Goal: Task Accomplishment & Management: Use online tool/utility

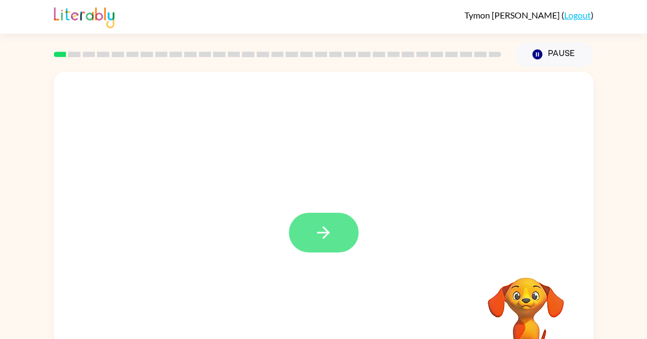
click at [324, 233] on icon "button" at bounding box center [323, 233] width 13 height 13
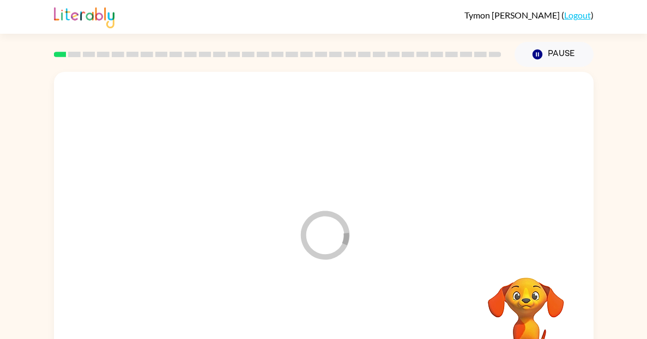
click at [361, 249] on div "Loader Your response is being sent to our graders" at bounding box center [323, 227] width 539 height 311
click at [425, 209] on div at bounding box center [297, 207] width 465 height 39
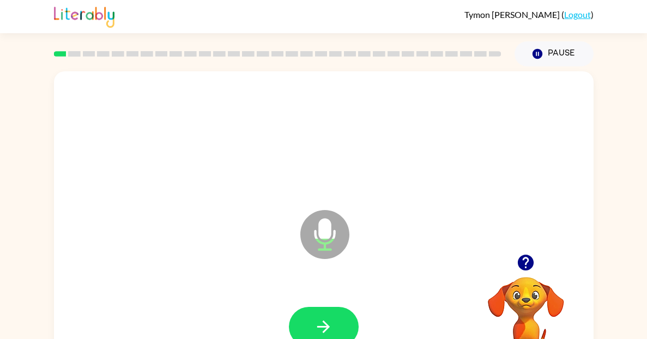
click at [527, 267] on icon "button" at bounding box center [526, 263] width 16 height 16
click at [563, 54] on button "Pause Pause" at bounding box center [553, 53] width 79 height 25
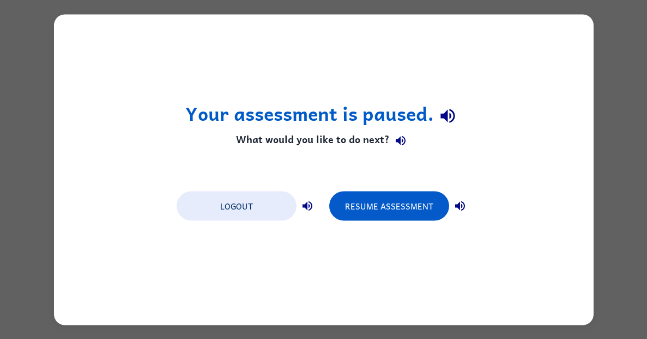
scroll to position [0, 0]
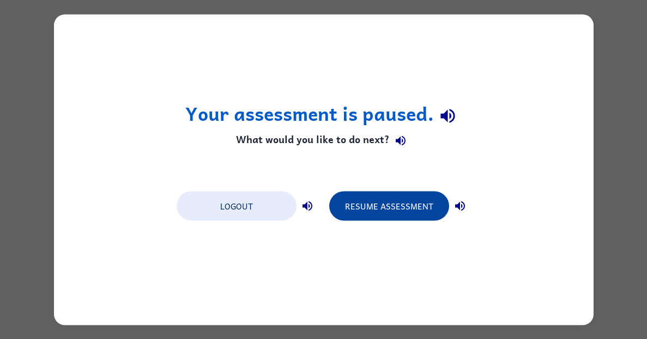
click at [395, 207] on button "Resume Assessment" at bounding box center [389, 205] width 120 height 29
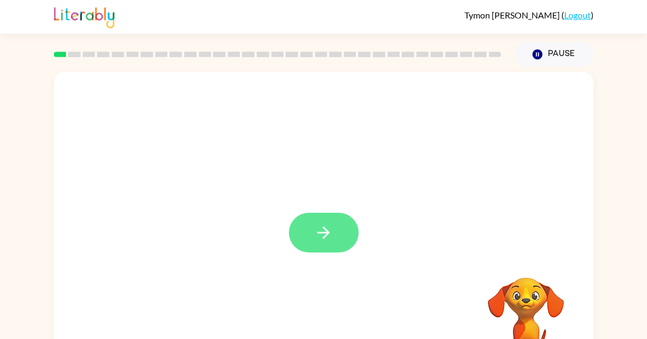
click at [323, 245] on button "button" at bounding box center [324, 233] width 70 height 40
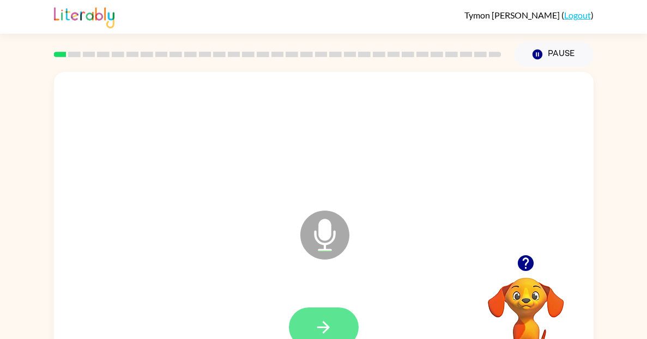
click at [324, 329] on icon "button" at bounding box center [323, 327] width 13 height 13
click at [324, 320] on icon "button" at bounding box center [323, 327] width 19 height 19
click at [321, 325] on icon "button" at bounding box center [323, 327] width 19 height 19
click at [317, 324] on icon "button" at bounding box center [323, 327] width 19 height 19
click at [529, 266] on icon "button" at bounding box center [526, 264] width 16 height 16
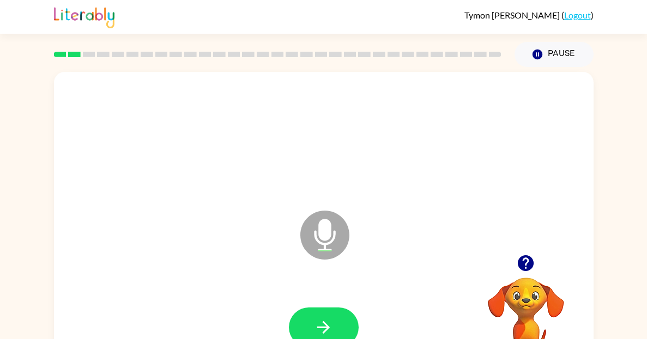
click at [518, 268] on icon "button" at bounding box center [525, 263] width 19 height 19
click at [332, 332] on icon "button" at bounding box center [323, 327] width 19 height 19
click at [343, 320] on button "button" at bounding box center [324, 328] width 70 height 40
click at [333, 323] on button "button" at bounding box center [324, 328] width 70 height 40
click at [336, 323] on button "button" at bounding box center [324, 328] width 70 height 40
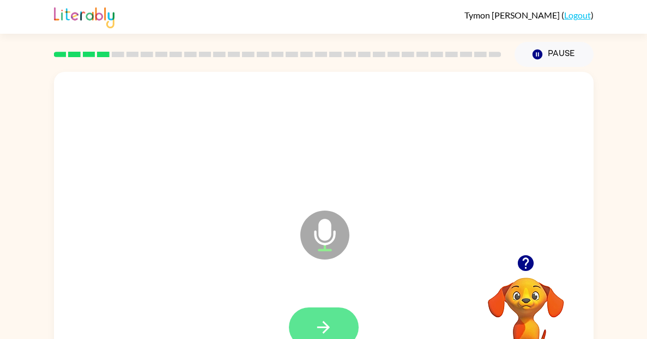
click at [337, 320] on button "button" at bounding box center [324, 328] width 70 height 40
click at [325, 318] on icon "button" at bounding box center [323, 327] width 19 height 19
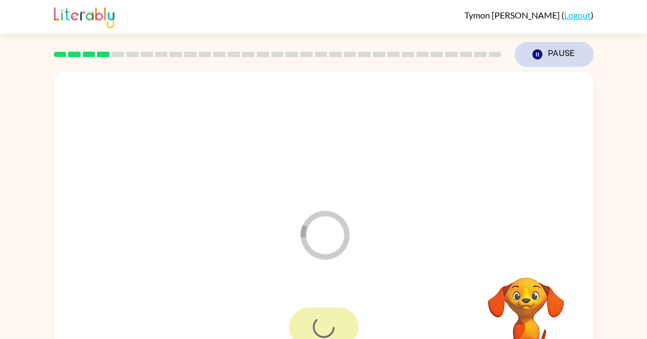
click at [567, 56] on button "Pause Pause" at bounding box center [553, 54] width 79 height 25
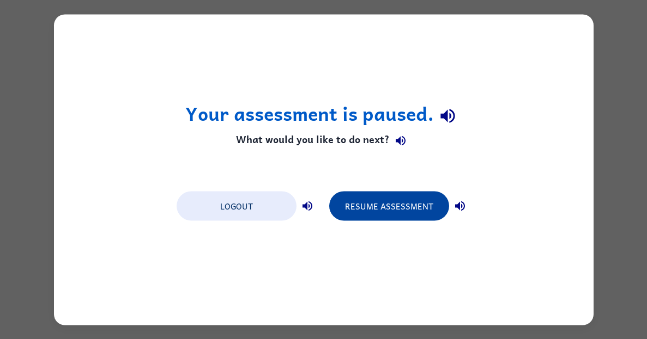
click at [416, 212] on button "Resume Assessment" at bounding box center [389, 205] width 120 height 29
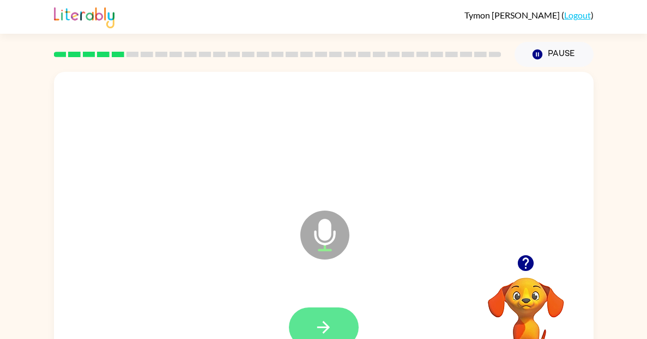
click at [321, 314] on button "button" at bounding box center [324, 328] width 70 height 40
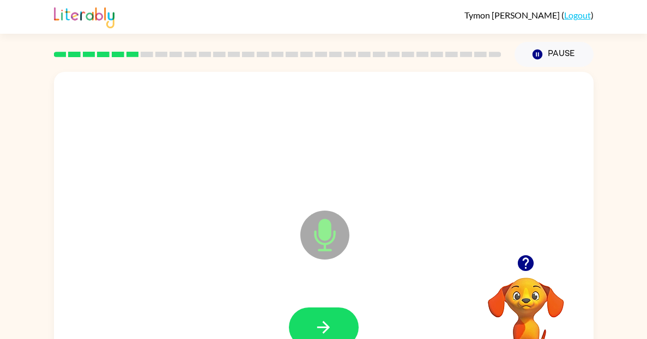
click at [531, 264] on icon "button" at bounding box center [526, 264] width 16 height 16
click at [342, 324] on button "button" at bounding box center [324, 328] width 70 height 40
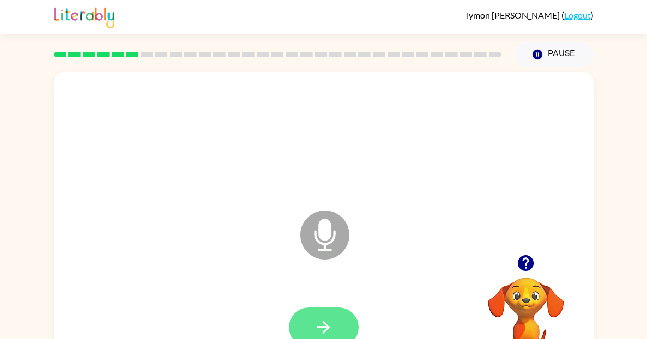
click at [335, 321] on button "button" at bounding box center [324, 328] width 70 height 40
click at [315, 326] on icon "button" at bounding box center [323, 327] width 19 height 19
click at [315, 326] on div at bounding box center [324, 328] width 70 height 40
click at [315, 326] on icon "button" at bounding box center [323, 327] width 19 height 19
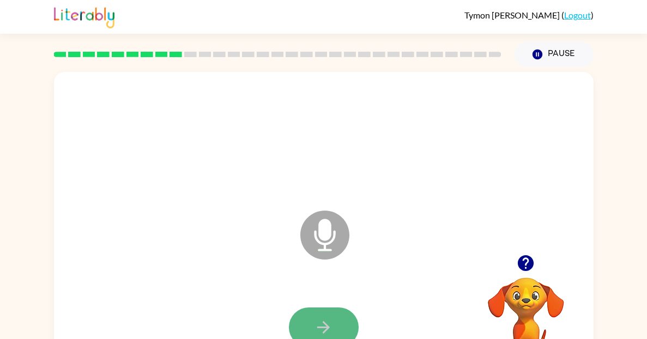
click at [312, 333] on button "button" at bounding box center [324, 328] width 70 height 40
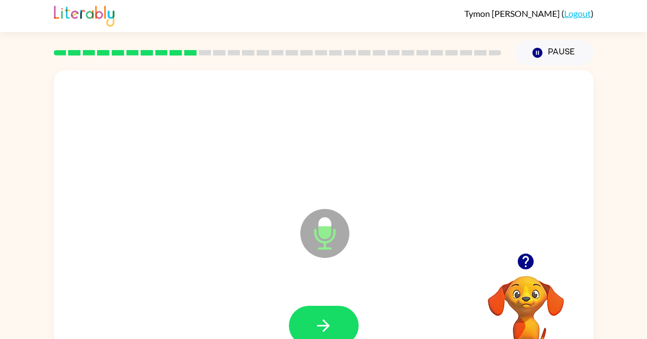
scroll to position [3, 0]
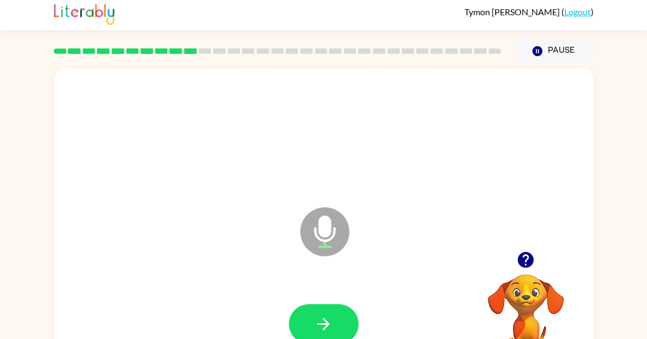
click at [531, 260] on icon "button" at bounding box center [526, 260] width 16 height 16
click at [313, 336] on button "button" at bounding box center [324, 325] width 70 height 40
click at [327, 329] on icon "button" at bounding box center [323, 324] width 19 height 19
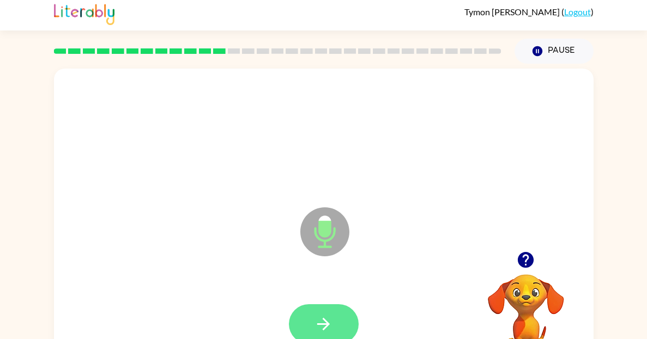
click at [330, 319] on icon "button" at bounding box center [323, 324] width 19 height 19
click at [313, 327] on button "button" at bounding box center [324, 325] width 70 height 40
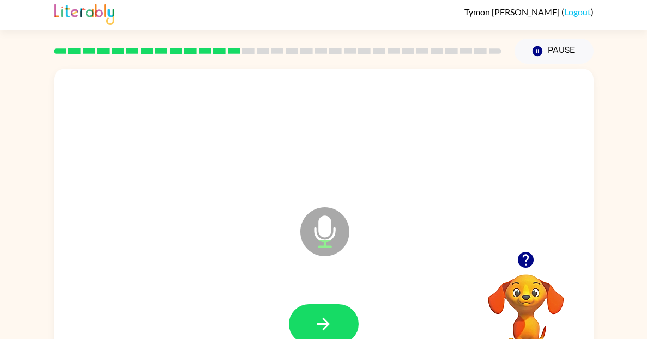
click at [544, 271] on div at bounding box center [525, 260] width 109 height 28
click at [531, 261] on icon "button" at bounding box center [526, 260] width 16 height 16
click at [343, 323] on button "button" at bounding box center [324, 325] width 70 height 40
click at [311, 320] on button "button" at bounding box center [324, 325] width 70 height 40
click at [344, 323] on button "button" at bounding box center [324, 325] width 70 height 40
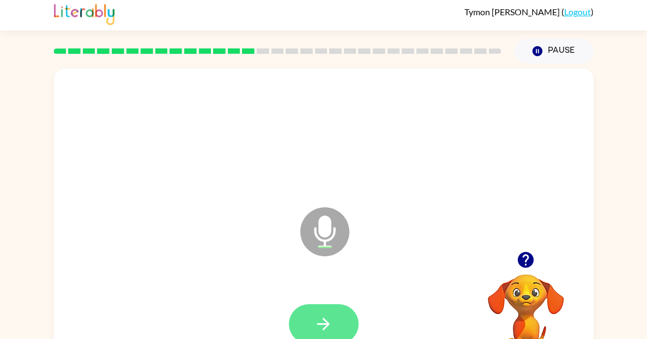
click at [308, 319] on button "button" at bounding box center [324, 325] width 70 height 40
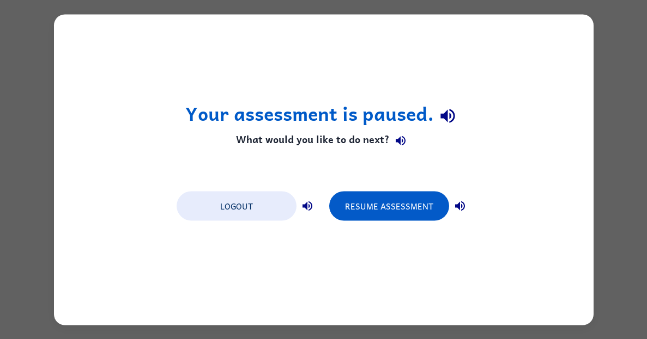
scroll to position [0, 0]
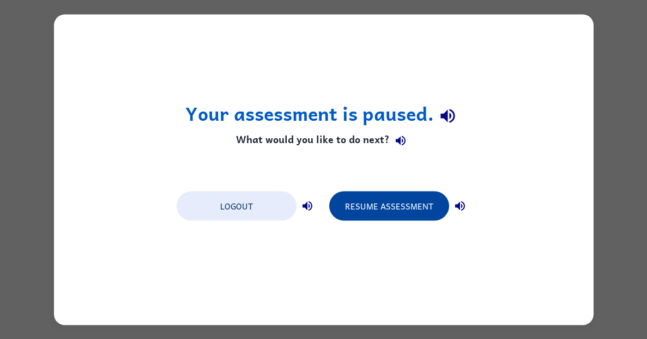
click at [405, 210] on button "Resume Assessment" at bounding box center [389, 205] width 120 height 29
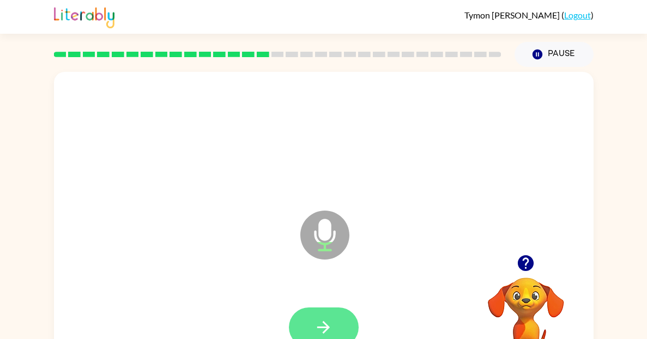
click at [311, 314] on button "button" at bounding box center [324, 328] width 70 height 40
click at [299, 318] on button "button" at bounding box center [324, 328] width 70 height 40
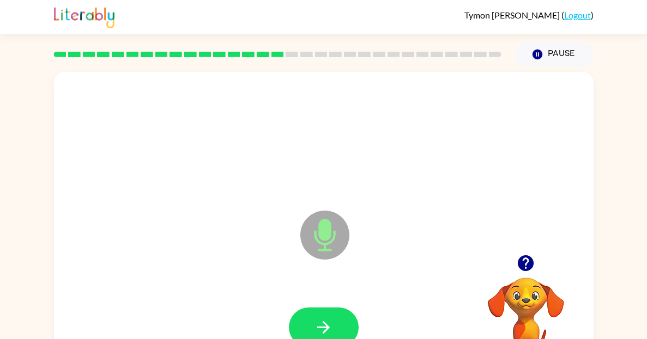
click at [533, 265] on icon "button" at bounding box center [525, 263] width 19 height 19
click at [343, 323] on button "button" at bounding box center [324, 328] width 70 height 40
click at [530, 273] on icon "button" at bounding box center [525, 263] width 19 height 19
click at [330, 323] on icon "button" at bounding box center [323, 327] width 19 height 19
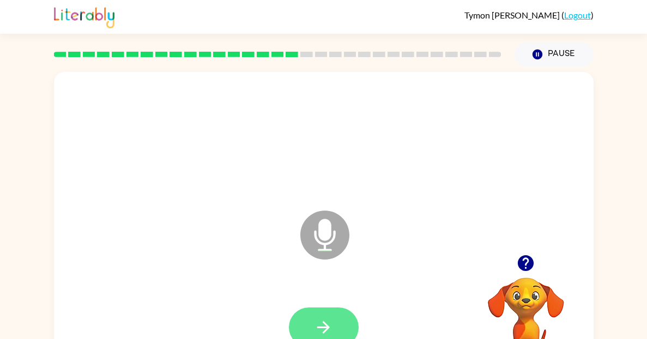
click at [332, 321] on icon "button" at bounding box center [323, 327] width 19 height 19
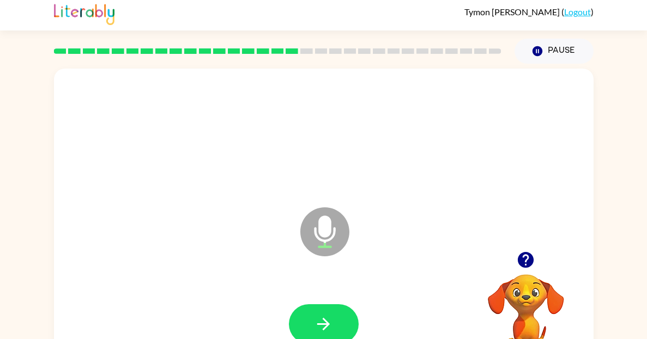
scroll to position [13, 0]
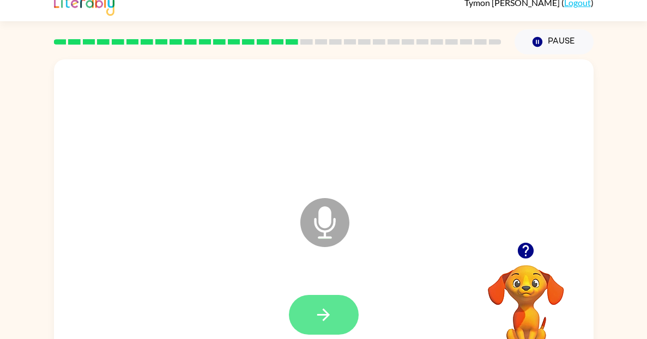
click at [314, 327] on button "button" at bounding box center [324, 315] width 70 height 40
click at [324, 314] on icon "button" at bounding box center [323, 315] width 19 height 19
click at [327, 314] on icon "button" at bounding box center [323, 315] width 13 height 13
click at [318, 295] on button "button" at bounding box center [324, 315] width 70 height 40
click at [327, 311] on icon "button" at bounding box center [323, 315] width 19 height 19
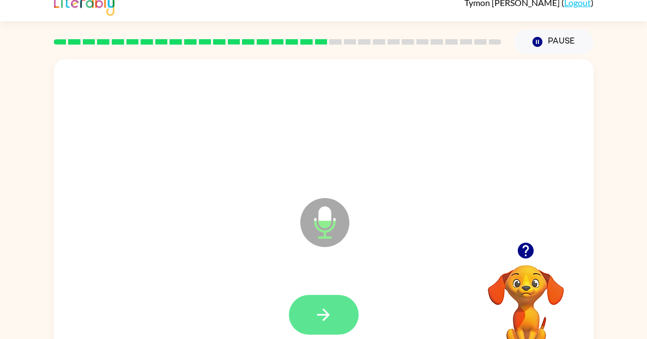
click at [328, 306] on icon "button" at bounding box center [323, 315] width 19 height 19
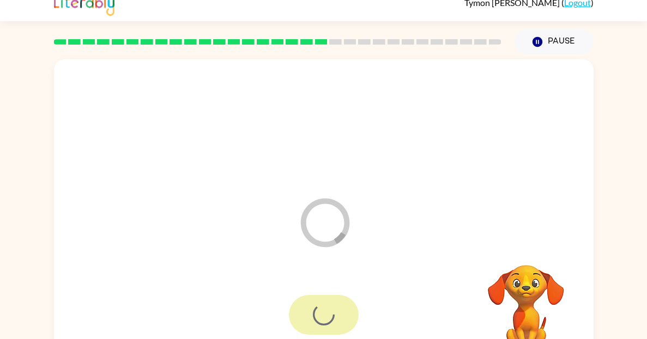
click at [313, 299] on div at bounding box center [324, 315] width 70 height 40
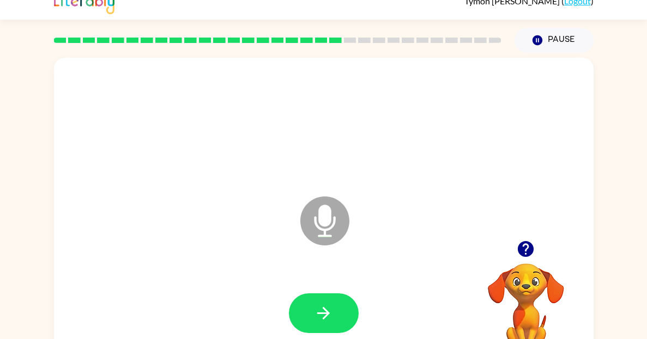
scroll to position [18, 0]
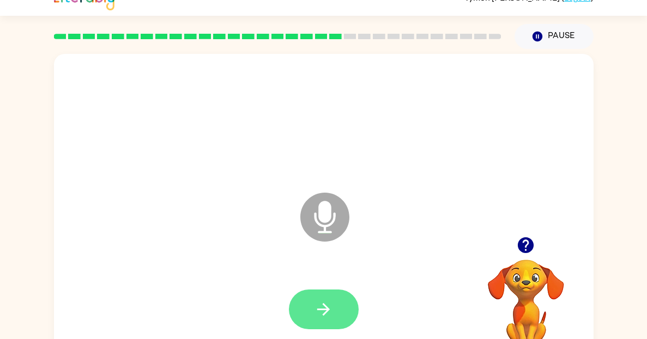
click at [320, 296] on button "button" at bounding box center [324, 310] width 70 height 40
click at [333, 296] on button "button" at bounding box center [324, 310] width 70 height 40
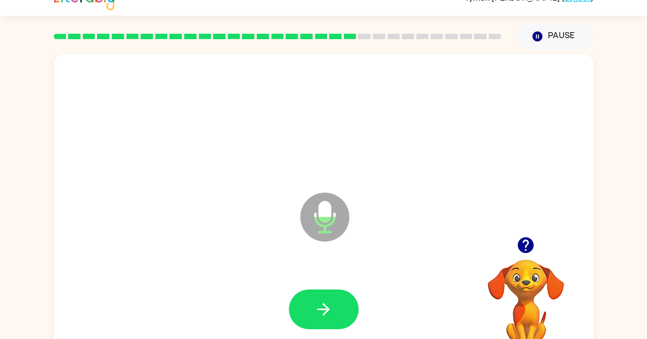
click at [331, 290] on button "button" at bounding box center [324, 310] width 70 height 40
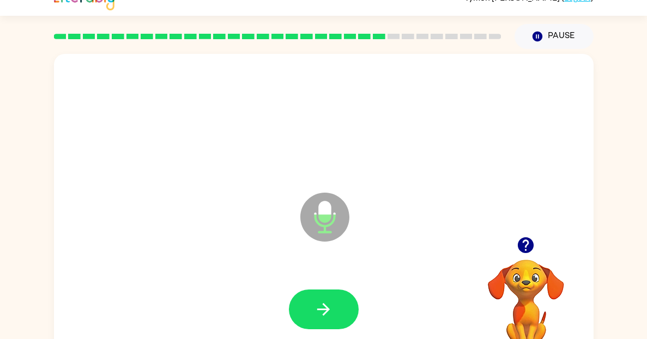
click at [331, 290] on button "button" at bounding box center [324, 310] width 70 height 40
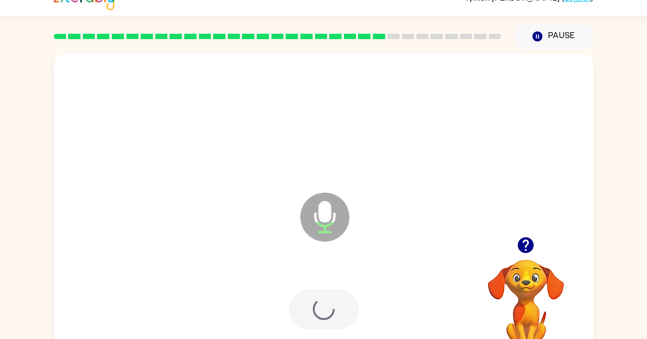
click at [331, 290] on div at bounding box center [324, 310] width 70 height 40
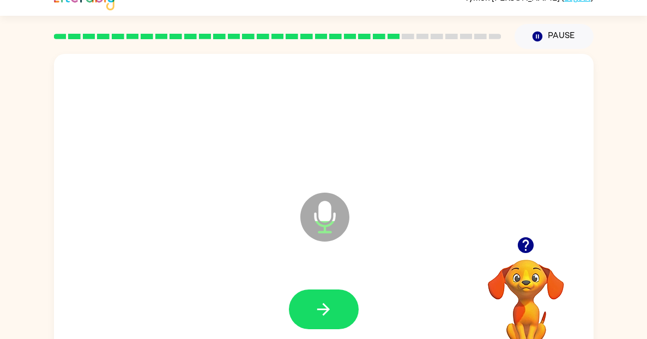
click at [331, 290] on button "button" at bounding box center [324, 310] width 70 height 40
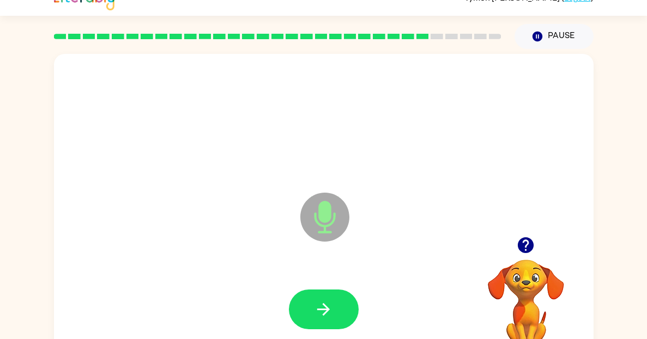
click at [331, 290] on button "button" at bounding box center [324, 310] width 70 height 40
click at [526, 246] on icon "button" at bounding box center [526, 246] width 16 height 16
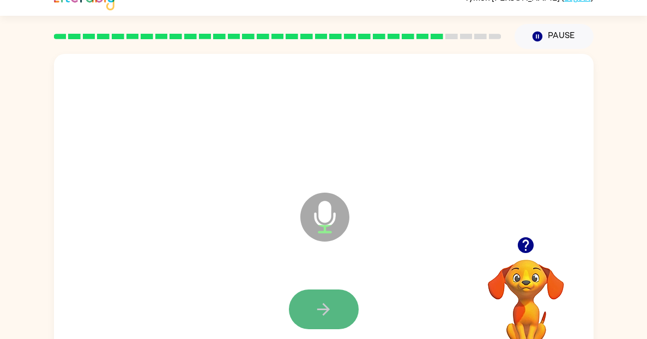
click at [327, 320] on button "button" at bounding box center [324, 310] width 70 height 40
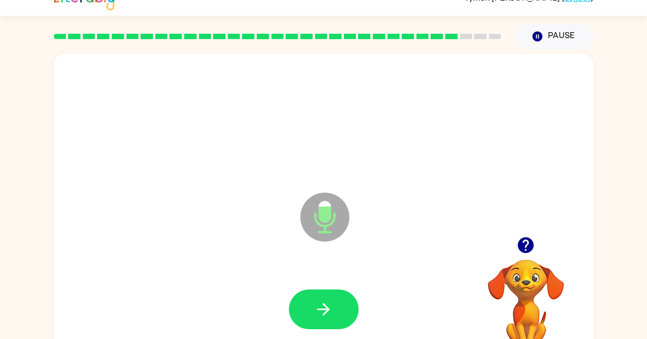
click at [327, 320] on button "button" at bounding box center [324, 310] width 70 height 40
click at [524, 252] on icon "button" at bounding box center [526, 246] width 16 height 16
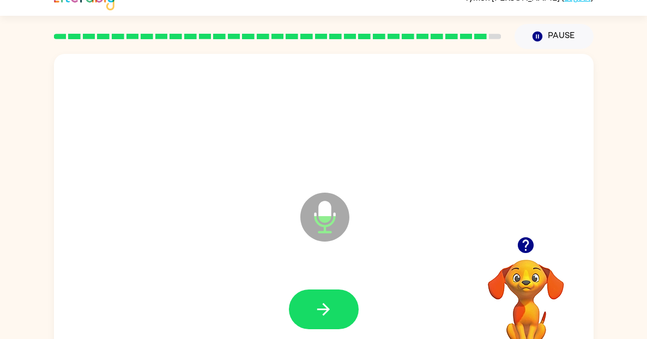
click at [534, 247] on icon "button" at bounding box center [525, 245] width 19 height 19
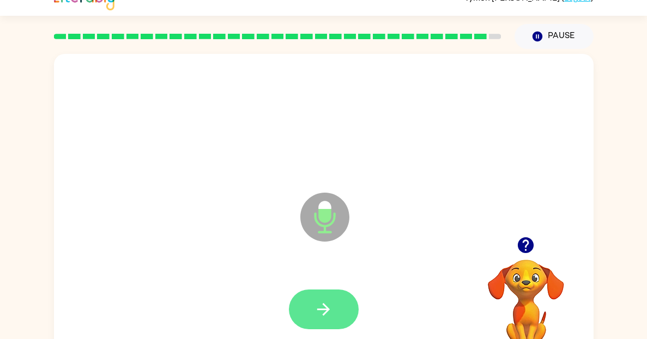
click at [324, 297] on button "button" at bounding box center [324, 310] width 70 height 40
click at [323, 314] on icon "button" at bounding box center [323, 310] width 13 height 13
